Goal: Communication & Community: Share content

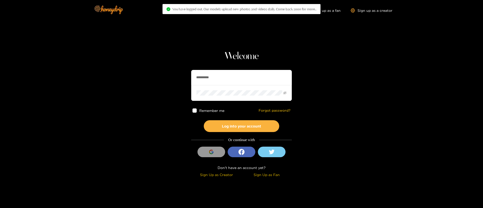
click at [219, 83] on input "**********" at bounding box center [241, 77] width 101 height 15
paste input "**********"
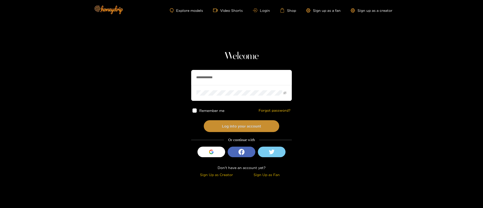
type input "**********"
click at [253, 124] on button "Log into your account" at bounding box center [242, 126] width 76 height 12
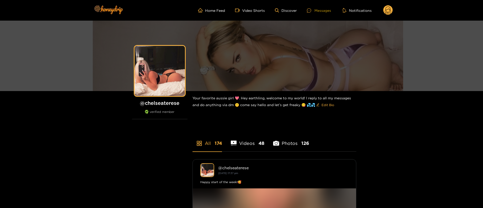
click at [321, 11] on div "Messages" at bounding box center [319, 11] width 24 height 6
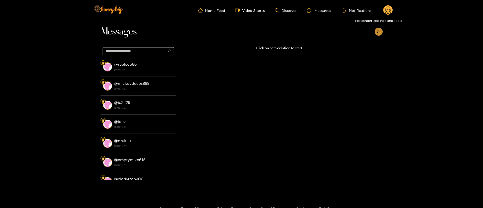
click at [376, 32] on icon "appstore-add" at bounding box center [378, 32] width 4 height 4
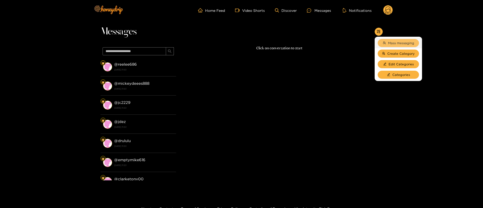
click at [396, 41] on span "Mass messaging" at bounding box center [401, 43] width 26 height 5
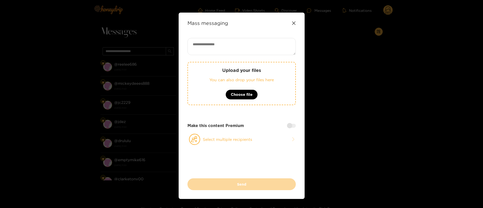
click at [293, 23] on icon at bounding box center [293, 22] width 3 height 3
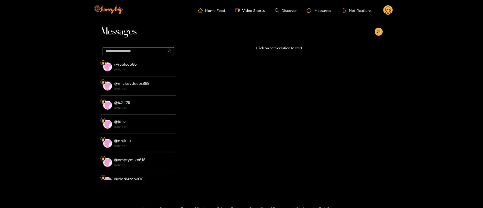
click at [388, 10] on circle at bounding box center [388, 10] width 10 height 10
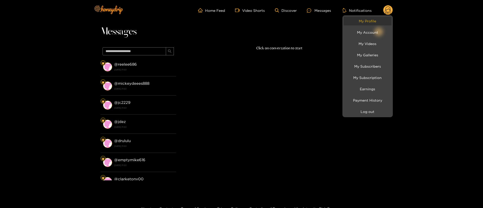
click at [358, 24] on link "My Profile" at bounding box center [367, 21] width 48 height 9
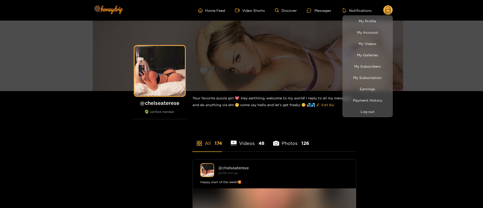
click at [329, 10] on div at bounding box center [241, 104] width 483 height 208
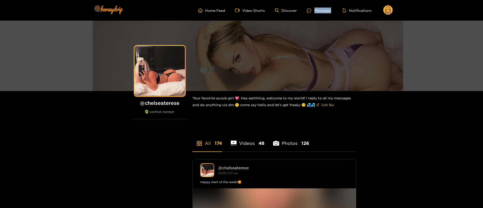
click at [329, 10] on div "Messages" at bounding box center [319, 11] width 24 height 6
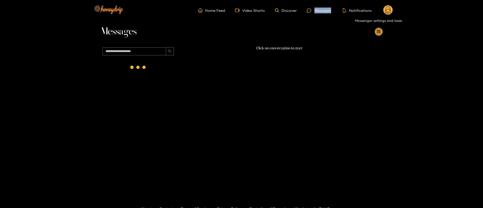
click at [379, 31] on icon "appstore-add" at bounding box center [378, 32] width 4 height 4
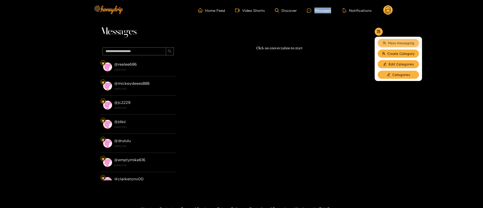
click at [400, 43] on span "Mass messaging" at bounding box center [401, 43] width 26 height 5
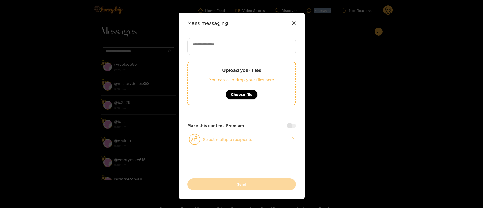
click at [245, 139] on button "Select multiple recipients" at bounding box center [241, 140] width 108 height 12
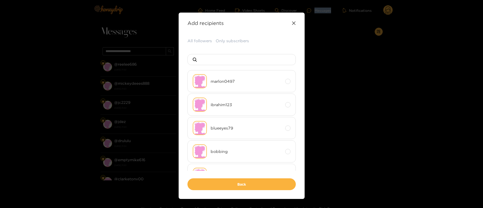
click at [198, 43] on button "All followers" at bounding box center [199, 41] width 24 height 6
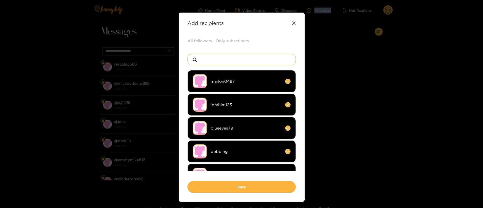
drag, startPoint x: 212, startPoint y: 56, endPoint x: 213, endPoint y: 61, distance: 4.9
click at [213, 57] on input at bounding box center [243, 59] width 89 height 11
click at [214, 60] on input at bounding box center [243, 59] width 89 height 11
click at [213, 61] on input at bounding box center [243, 59] width 89 height 11
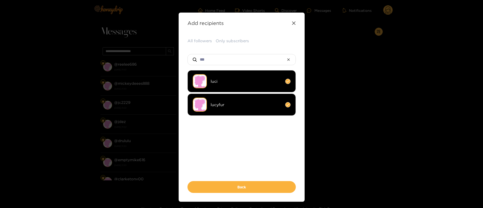
click at [221, 84] on li "luci" at bounding box center [241, 81] width 108 height 22
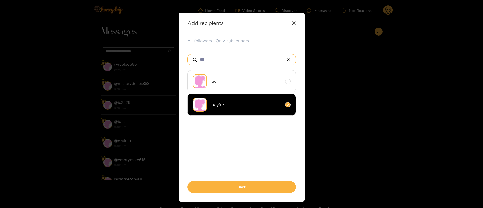
click at [234, 55] on input "***" at bounding box center [241, 59] width 85 height 11
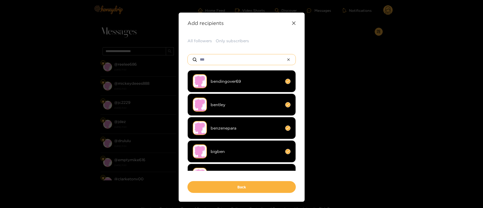
type input "***"
click at [243, 127] on span "benzenepara" at bounding box center [245, 128] width 71 height 6
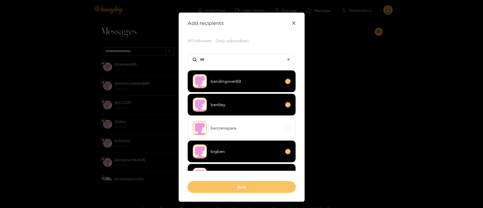
click at [255, 190] on button "Back" at bounding box center [241, 187] width 108 height 12
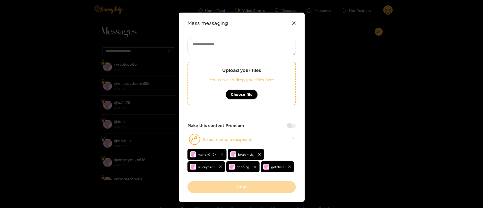
click at [265, 127] on div "Make this content Premium" at bounding box center [241, 126] width 108 height 6
click at [291, 126] on div at bounding box center [291, 126] width 9 height 4
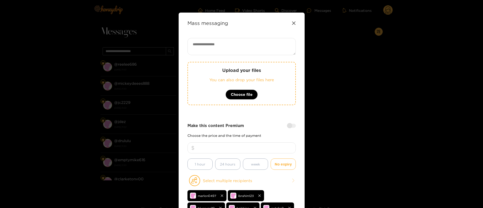
click at [258, 148] on input "number" at bounding box center [241, 147] width 108 height 11
click at [242, 46] on textarea at bounding box center [241, 46] width 108 height 17
click at [226, 44] on textarea at bounding box center [241, 46] width 108 height 17
drag, startPoint x: 230, startPoint y: 50, endPoint x: 373, endPoint y: 12, distance: 148.1
click at [230, 50] on textarea at bounding box center [241, 46] width 108 height 17
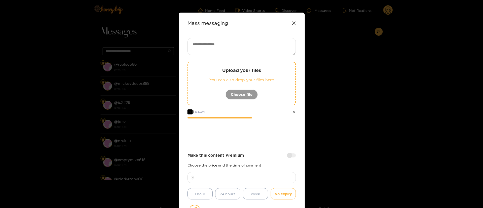
click at [251, 152] on div "Upload your files You can also drop your files here Choose file 1 0.63 MB Make …" at bounding box center [241, 145] width 108 height 214
click at [249, 182] on input "number" at bounding box center [241, 177] width 108 height 11
click at [244, 46] on textarea at bounding box center [241, 46] width 108 height 17
paste textarea "**********"
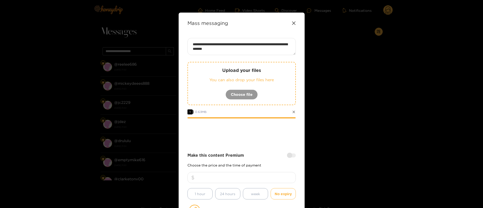
type textarea "**********"
click at [245, 175] on input "number" at bounding box center [241, 177] width 108 height 11
click at [241, 179] on input "**" at bounding box center [241, 177] width 108 height 11
type input "**"
click at [246, 147] on div "**********" at bounding box center [241, 145] width 108 height 214
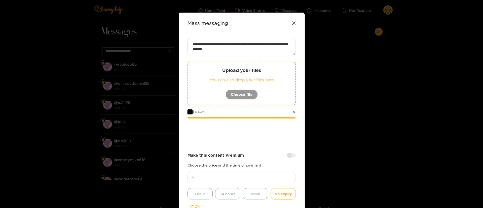
click at [244, 151] on div "**********" at bounding box center [241, 145] width 108 height 214
click at [245, 138] on div at bounding box center [241, 132] width 108 height 20
click at [245, 140] on div at bounding box center [241, 132] width 108 height 20
click at [246, 140] on div at bounding box center [241, 132] width 108 height 20
click at [250, 139] on div at bounding box center [241, 132] width 108 height 20
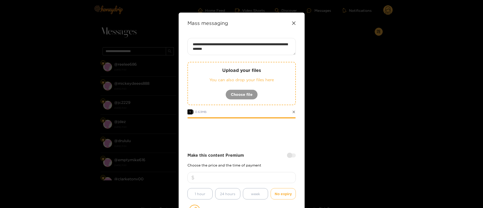
click at [252, 139] on div at bounding box center [241, 132] width 108 height 20
click at [258, 134] on div at bounding box center [241, 132] width 108 height 20
click at [225, 128] on div at bounding box center [241, 132] width 108 height 20
click at [249, 138] on div at bounding box center [241, 132] width 108 height 20
click at [261, 133] on div at bounding box center [241, 132] width 108 height 20
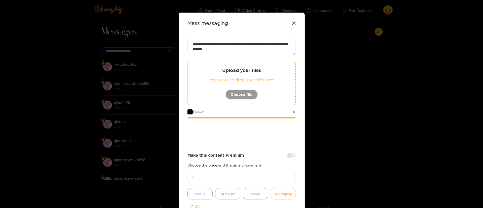
click at [262, 125] on div at bounding box center [241, 132] width 108 height 20
click at [257, 135] on div at bounding box center [241, 132] width 108 height 20
click at [241, 139] on div at bounding box center [241, 132] width 108 height 20
click at [258, 131] on div at bounding box center [241, 132] width 108 height 20
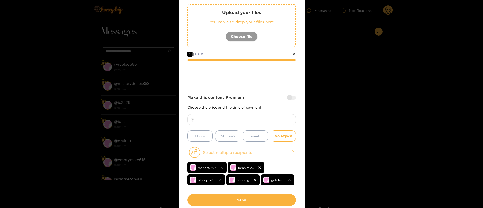
scroll to position [76, 0]
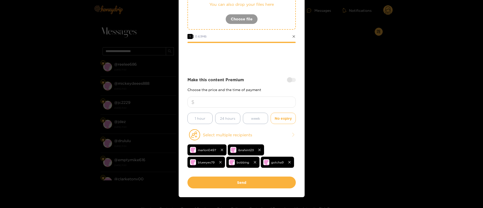
drag, startPoint x: 254, startPoint y: 180, endPoint x: 272, endPoint y: 68, distance: 113.2
click at [272, 68] on div "**********" at bounding box center [241, 75] width 108 height 226
click at [263, 133] on button "Select multiple recipients" at bounding box center [241, 135] width 108 height 12
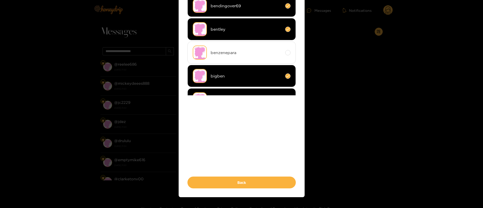
drag, startPoint x: 262, startPoint y: 142, endPoint x: 253, endPoint y: 170, distance: 29.6
click at [253, 170] on div "All followers Only subscribers *** bendingover69 bentley benzenepara bigben ben…" at bounding box center [241, 75] width 108 height 226
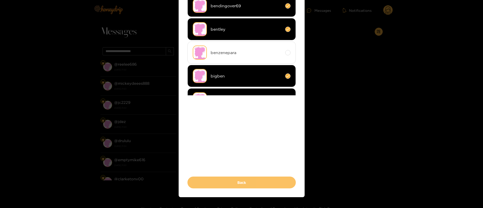
click at [248, 181] on button "Back" at bounding box center [241, 183] width 108 height 12
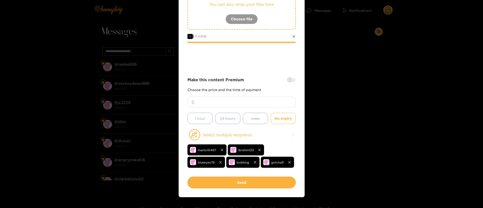
click at [248, 181] on button "Send" at bounding box center [241, 183] width 108 height 12
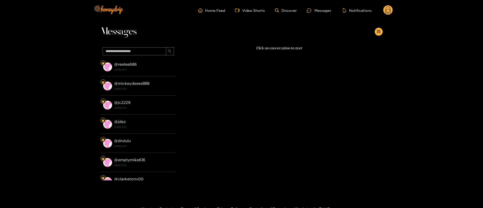
click at [390, 4] on div "Home Feed Video Shorts Discover Messages Notifications 0 videos discover messag…" at bounding box center [241, 10] width 302 height 21
click at [389, 13] on circle at bounding box center [388, 10] width 10 height 10
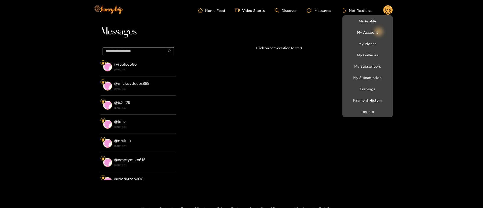
click at [373, 116] on li "Log out" at bounding box center [367, 111] width 50 height 11
click at [367, 108] on button "Log out" at bounding box center [367, 111] width 48 height 9
